Goal: Task Accomplishment & Management: Use online tool/utility

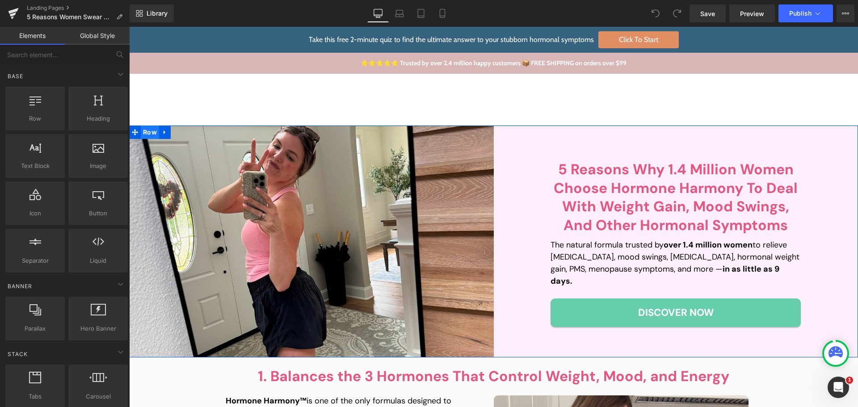
click at [149, 131] on span "Row" at bounding box center [150, 132] width 18 height 13
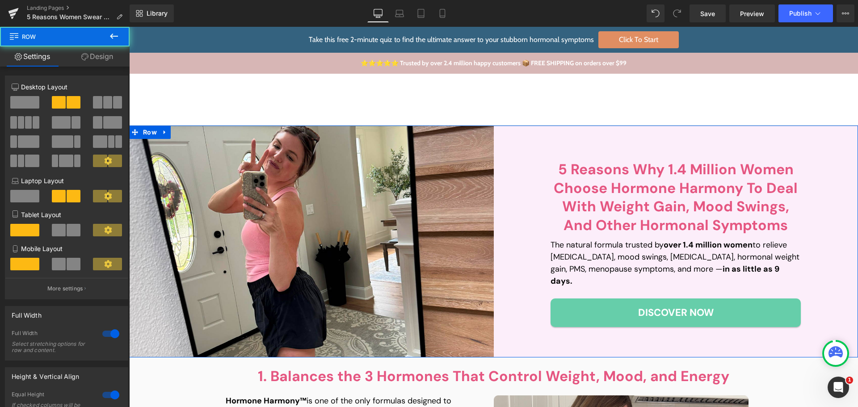
click at [98, 50] on link "Design" at bounding box center [97, 56] width 65 height 20
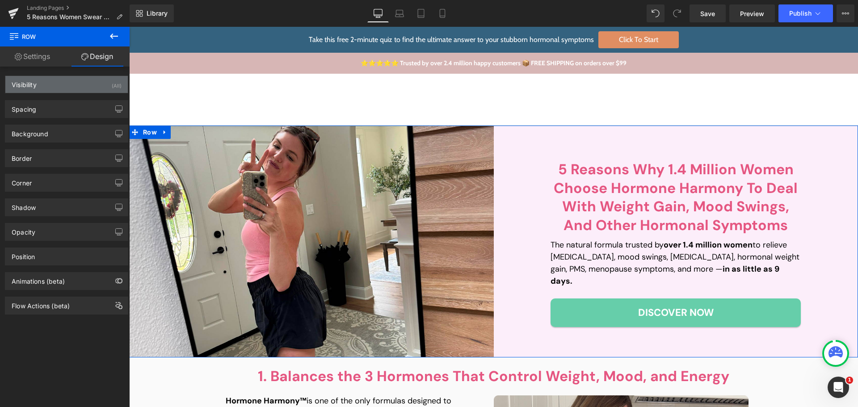
click at [83, 82] on div "Visibility (All)" at bounding box center [66, 84] width 122 height 17
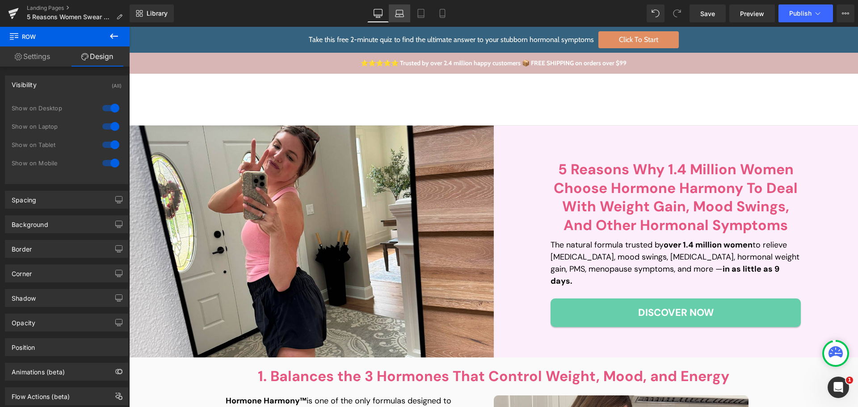
click at [399, 15] on icon at bounding box center [399, 13] width 9 height 9
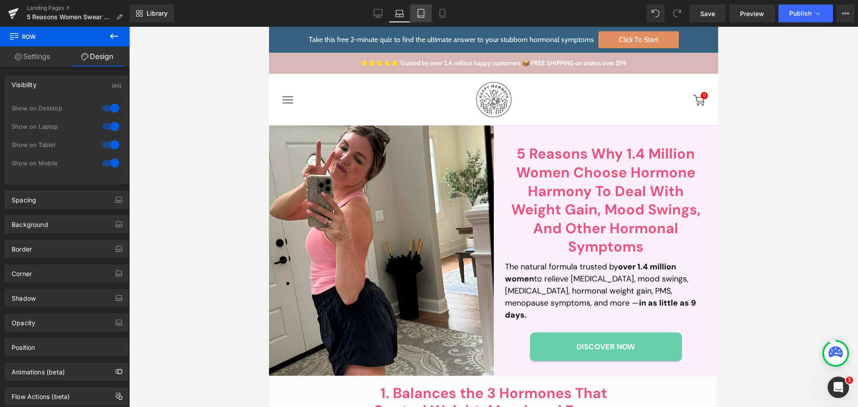
click at [422, 13] on icon at bounding box center [420, 13] width 9 height 9
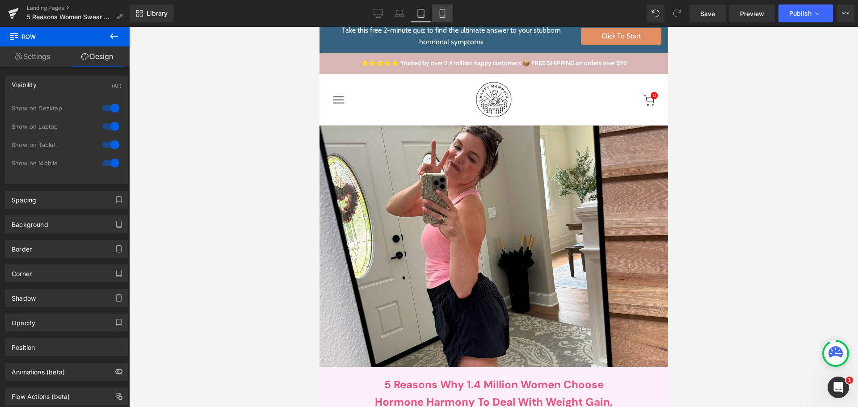
click at [442, 12] on icon at bounding box center [442, 13] width 9 height 9
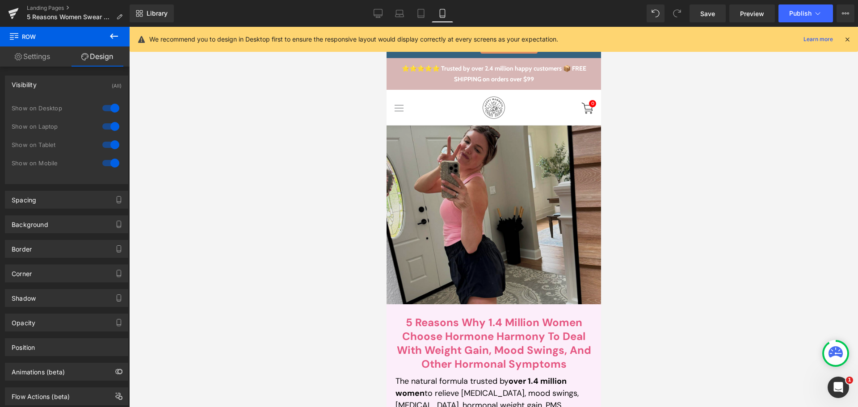
click at [450, 196] on img at bounding box center [493, 215] width 214 height 179
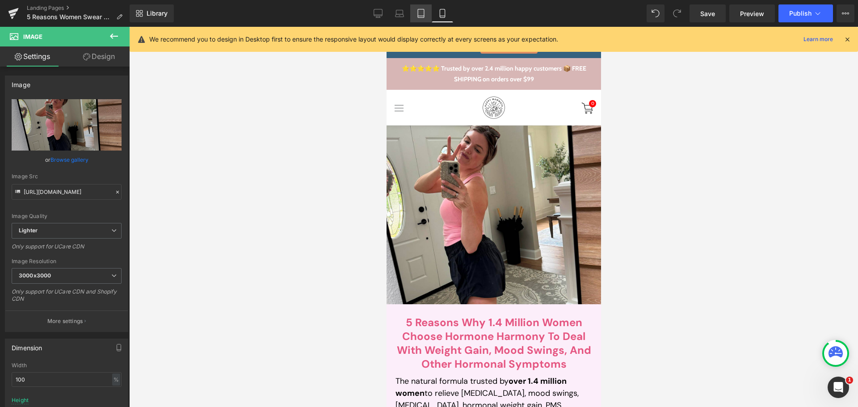
click at [428, 17] on link "Tablet" at bounding box center [420, 13] width 21 height 18
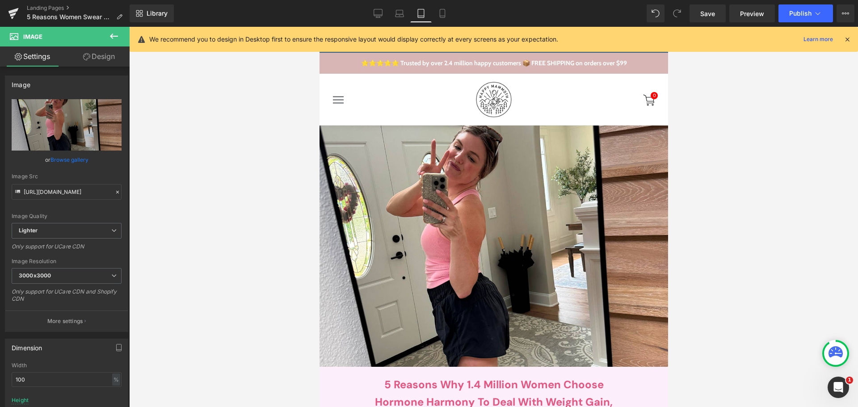
scroll to position [0, 0]
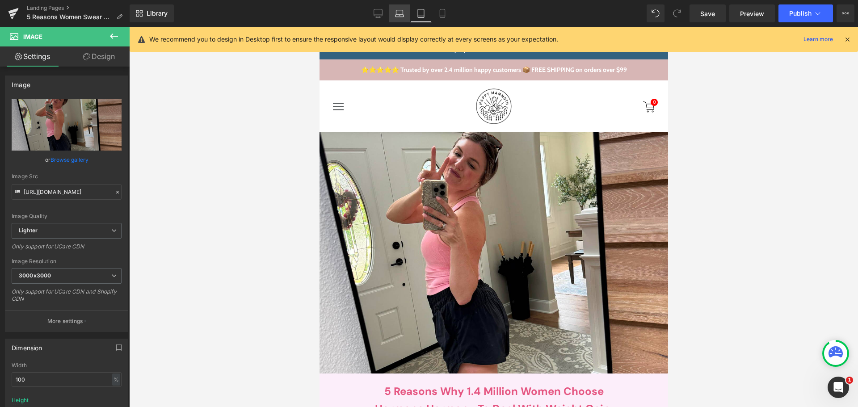
click at [399, 14] on icon at bounding box center [399, 15] width 8 height 3
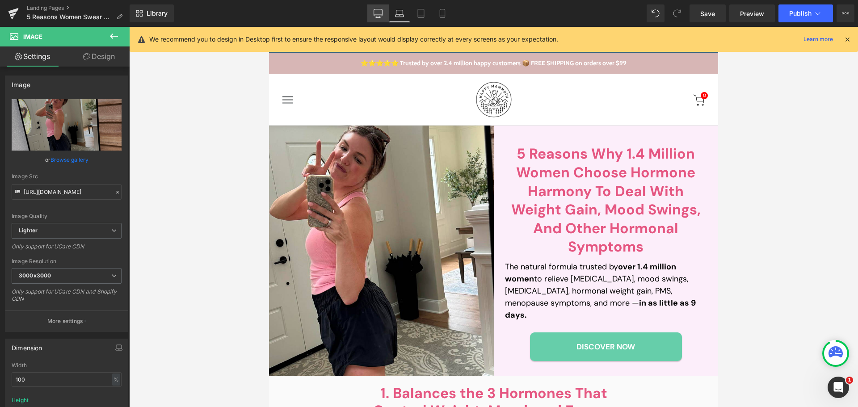
click at [370, 11] on link "Desktop" at bounding box center [377, 13] width 21 height 18
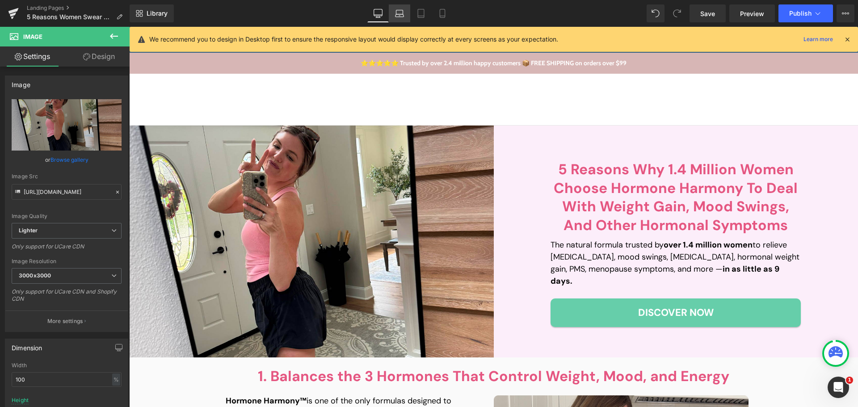
click at [395, 10] on icon at bounding box center [399, 13] width 9 height 9
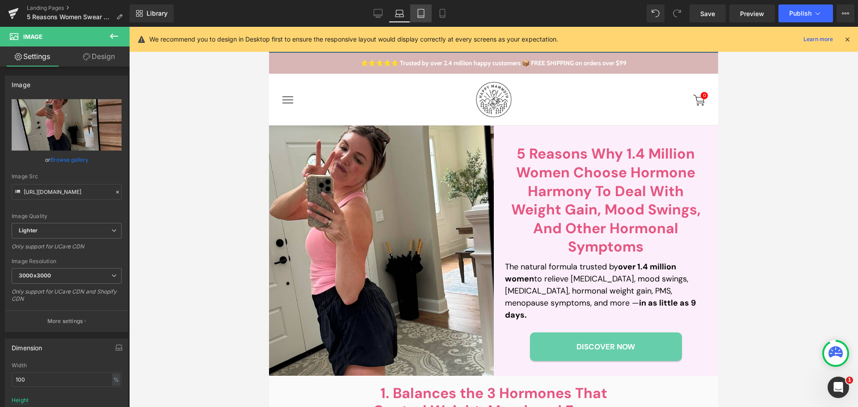
click at [417, 10] on icon at bounding box center [420, 13] width 9 height 9
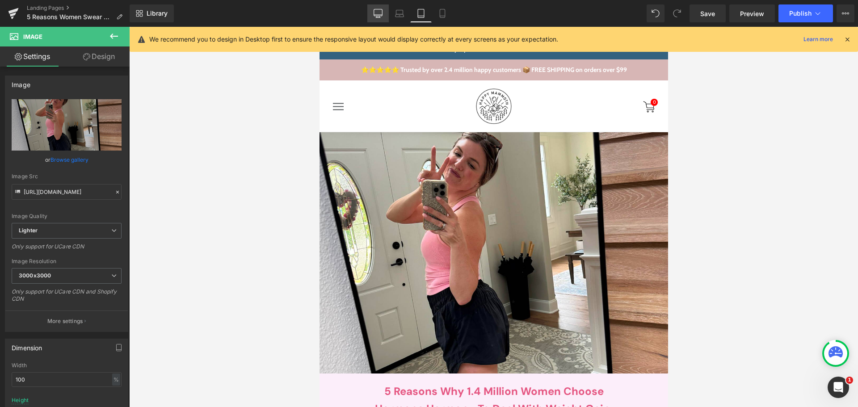
click at [378, 13] on icon at bounding box center [377, 13] width 9 height 9
type input "auto"
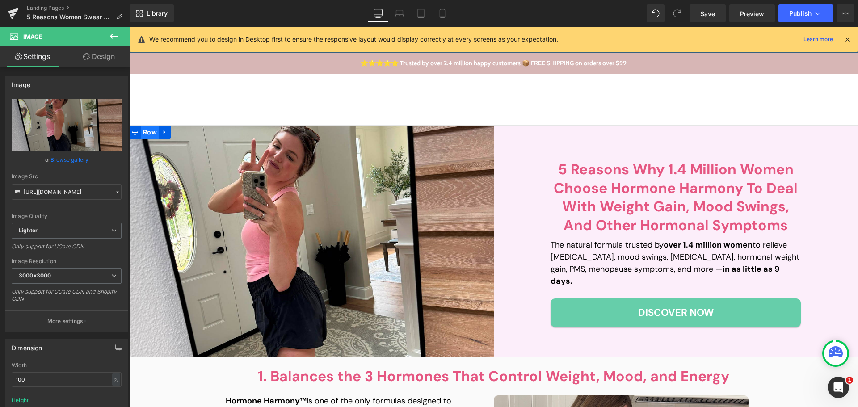
click at [141, 130] on span "Row" at bounding box center [150, 132] width 18 height 13
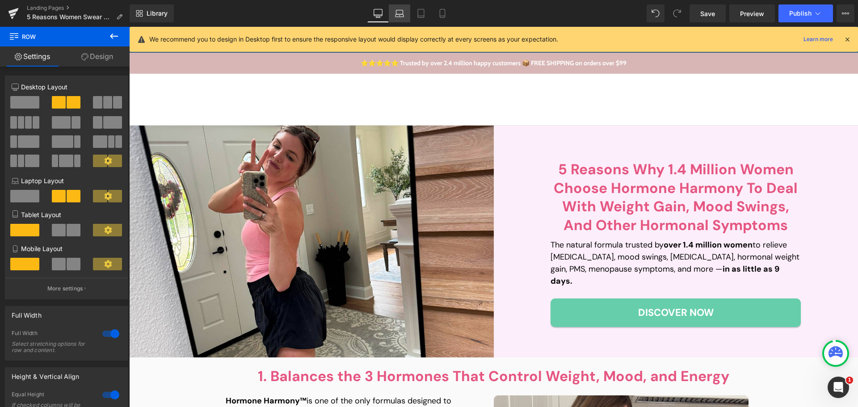
click at [402, 14] on icon at bounding box center [399, 13] width 9 height 9
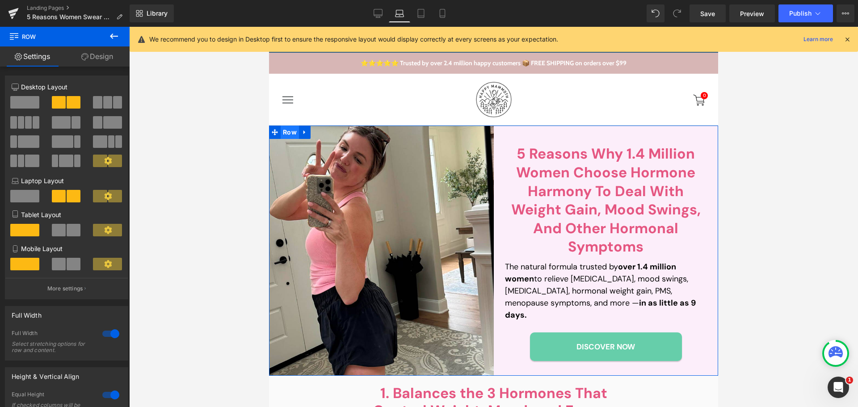
click at [288, 131] on span "Row" at bounding box center [290, 132] width 18 height 13
click at [110, 63] on link "Design" at bounding box center [97, 56] width 65 height 20
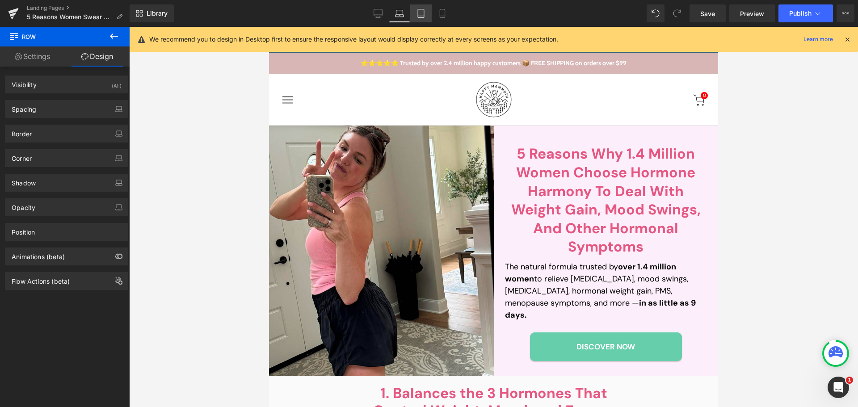
click at [416, 16] on icon at bounding box center [420, 13] width 9 height 9
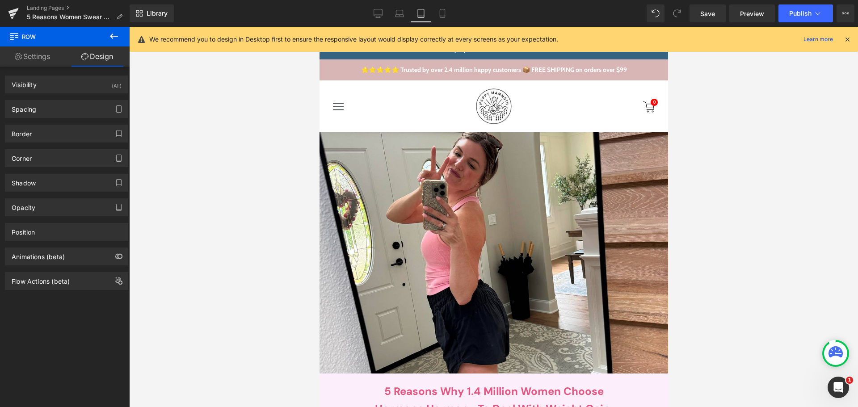
scroll to position [7, 0]
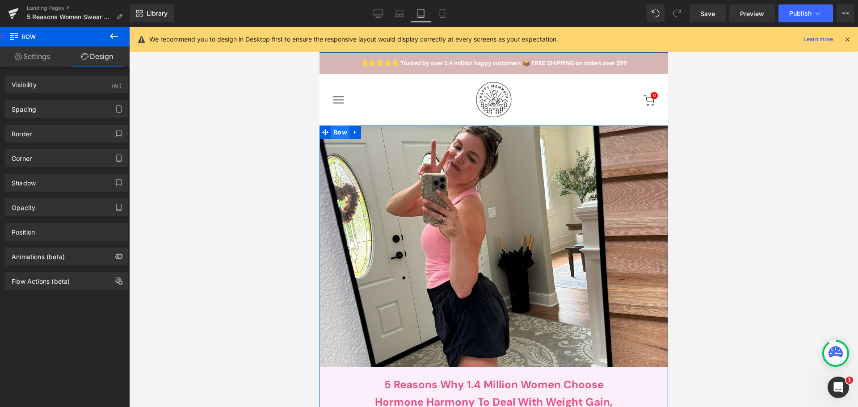
click at [334, 133] on span "Row" at bounding box center [340, 132] width 18 height 13
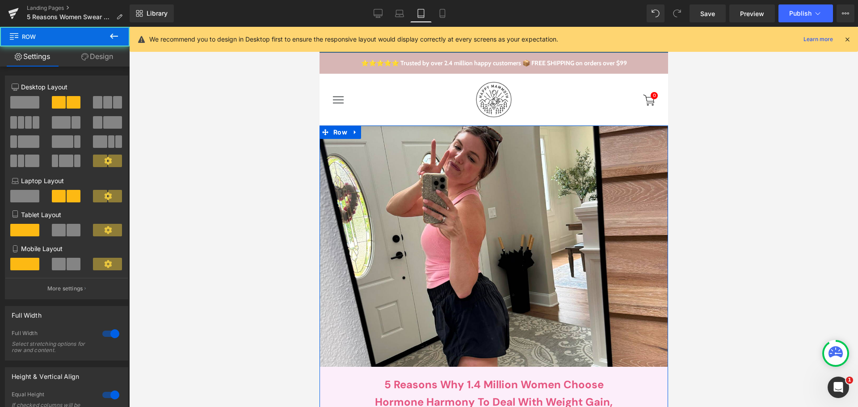
click at [97, 54] on link "Design" at bounding box center [97, 56] width 65 height 20
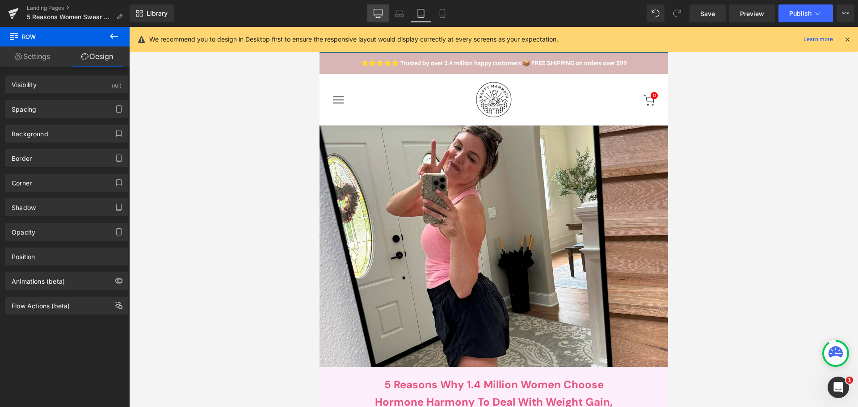
click at [377, 13] on icon at bounding box center [377, 13] width 9 height 9
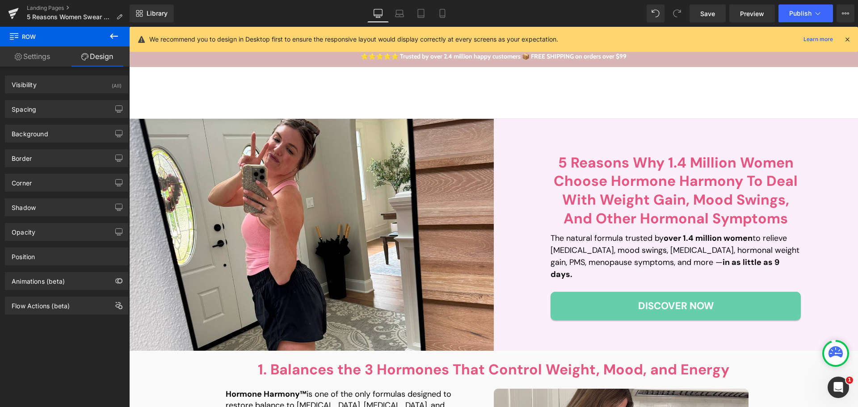
scroll to position [0, 0]
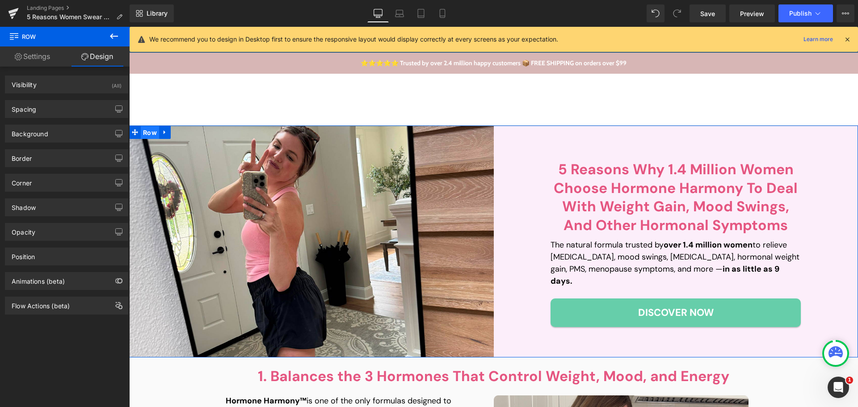
click at [145, 133] on span "Row" at bounding box center [150, 132] width 18 height 13
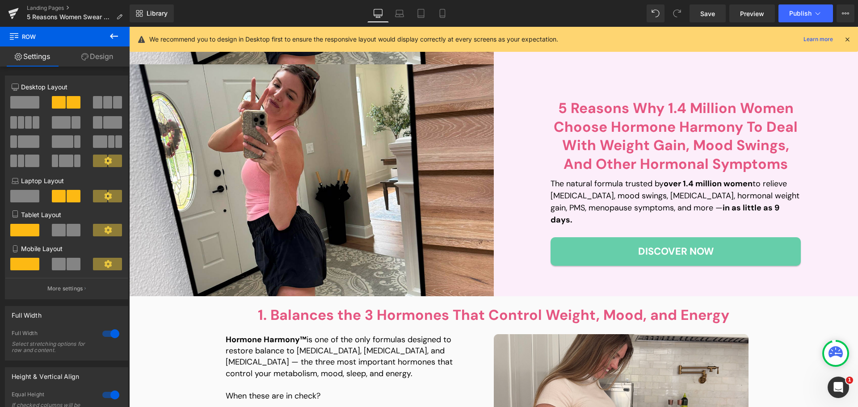
scroll to position [295, 0]
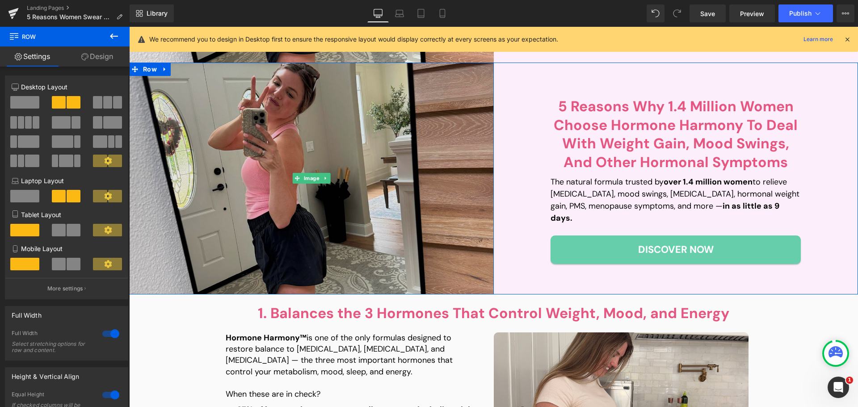
click at [345, 149] on img at bounding box center [311, 179] width 365 height 232
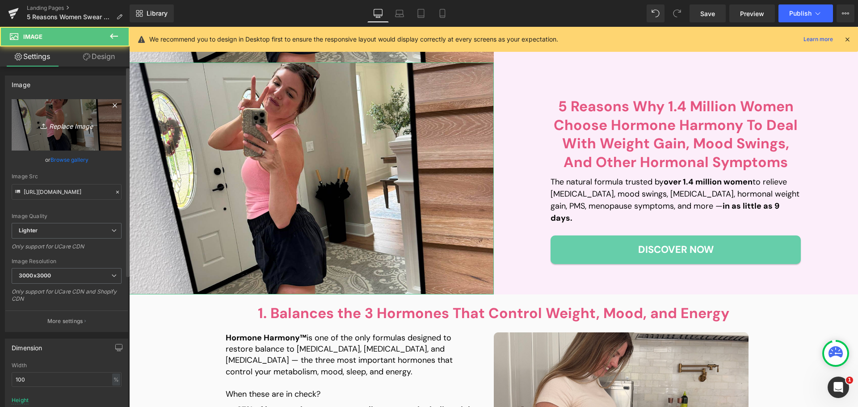
click at [54, 122] on icon "Replace Image" at bounding box center [66, 124] width 71 height 11
type input "C:\fakepath\Frame 511.png"
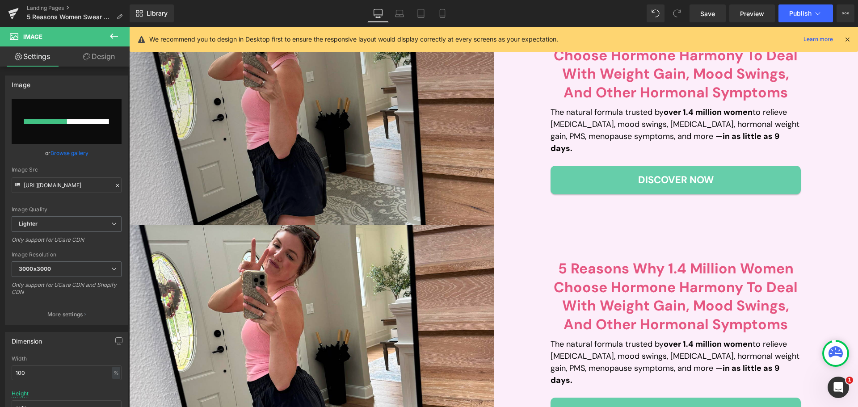
scroll to position [116, 0]
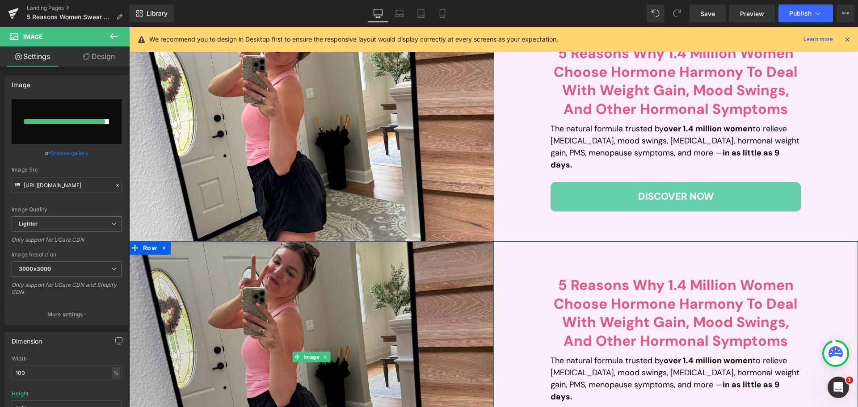
type input "[URL][DOMAIN_NAME]"
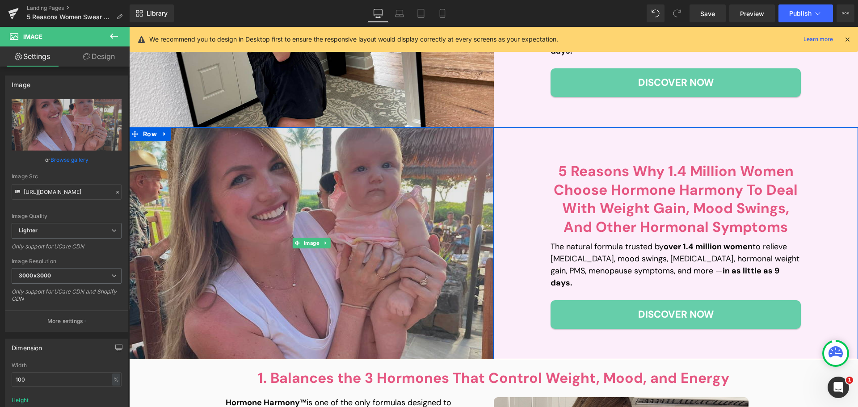
scroll to position [250, 0]
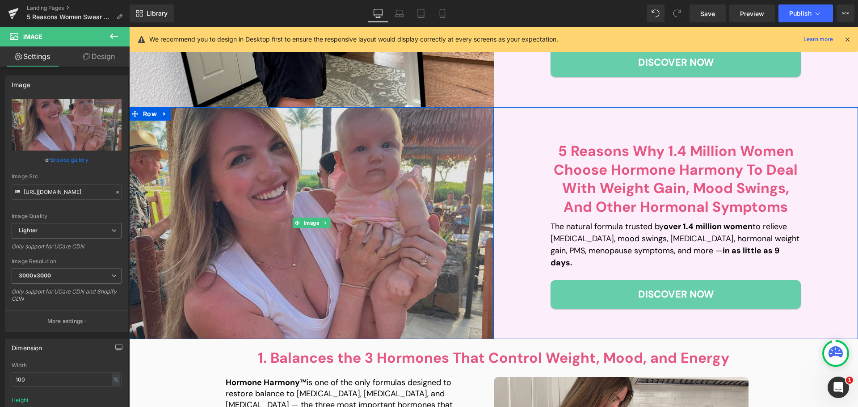
click at [302, 191] on img at bounding box center [311, 223] width 365 height 232
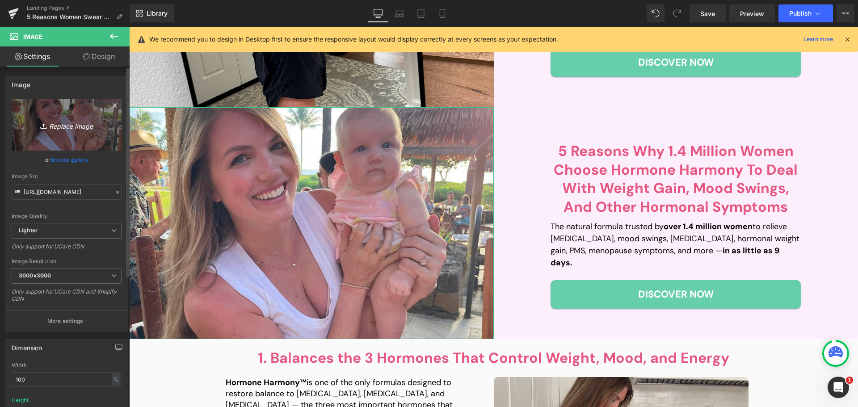
click at [57, 129] on icon "Replace Image" at bounding box center [66, 124] width 71 height 11
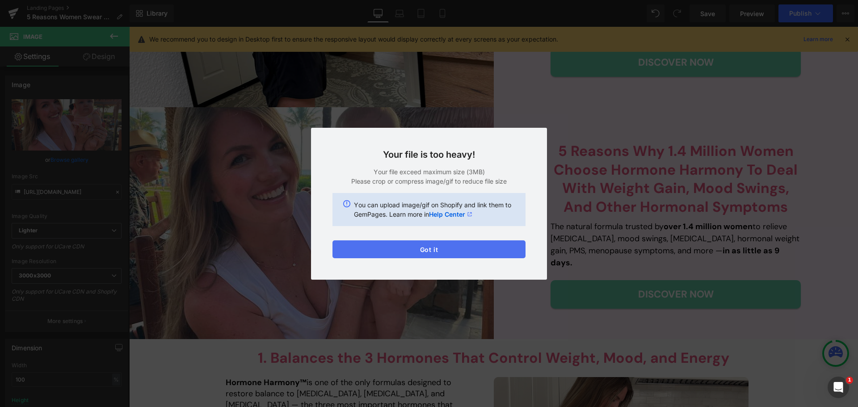
click at [440, 255] on button "Got it" at bounding box center [428, 249] width 193 height 18
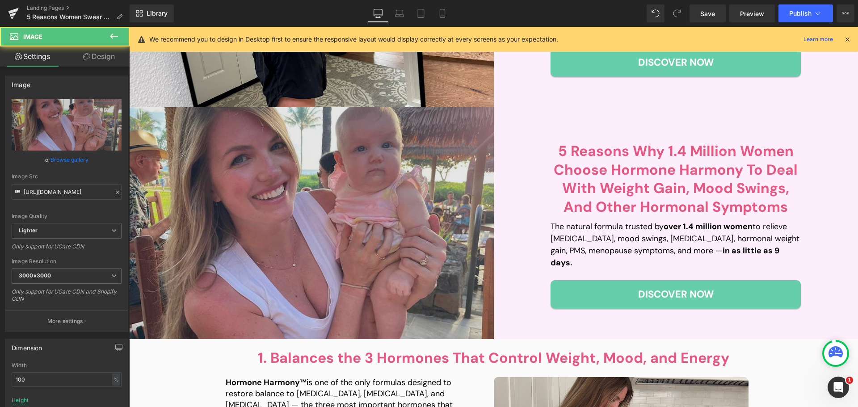
click at [337, 164] on img at bounding box center [311, 223] width 365 height 232
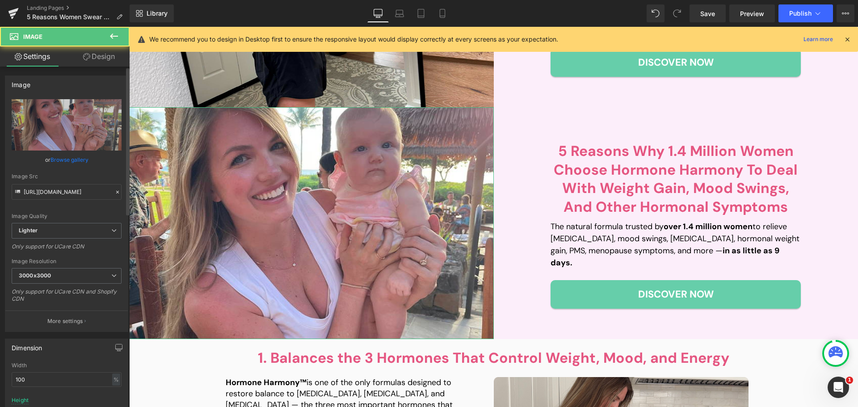
click at [5, 117] on div "Image [URL][DOMAIN_NAME] Replace Image Upload image or Browse gallery Image Src…" at bounding box center [66, 203] width 123 height 256
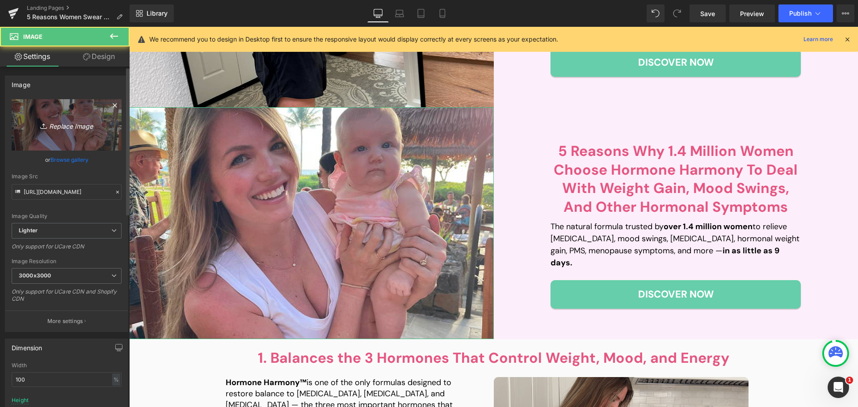
click at [60, 124] on icon "Replace Image" at bounding box center [66, 124] width 71 height 11
